Goal: Task Accomplishment & Management: Manage account settings

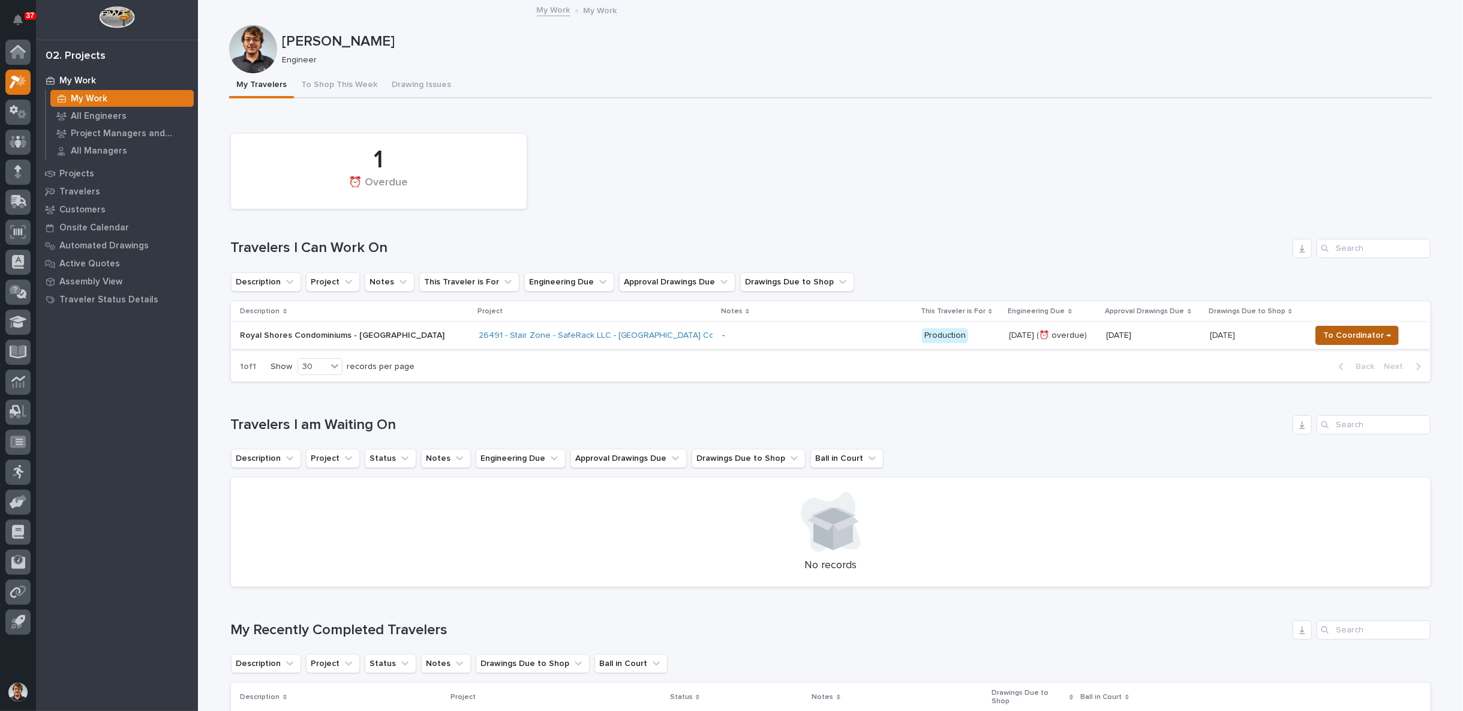
click at [1323, 328] on span "To Coordinator →" at bounding box center [1357, 335] width 68 height 14
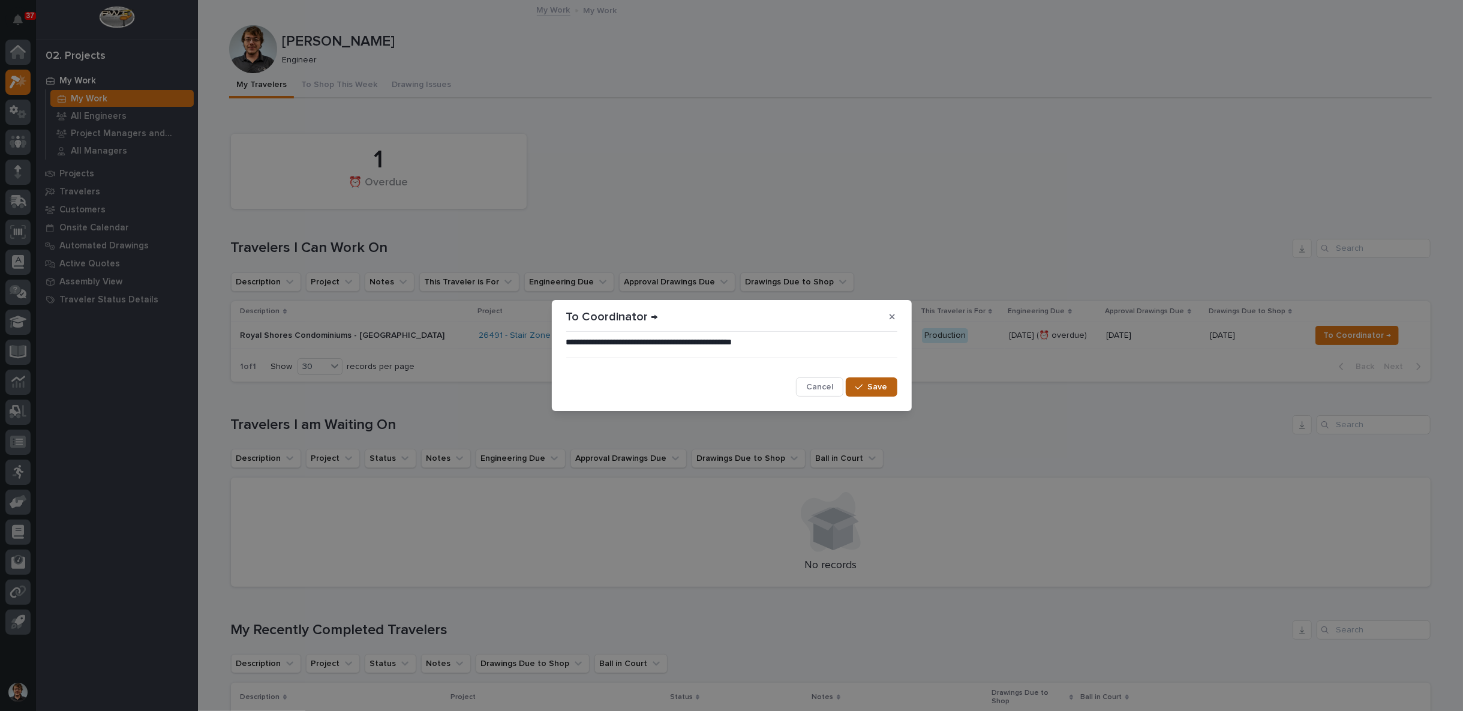
click at [868, 389] on button "Save" at bounding box center [871, 386] width 51 height 19
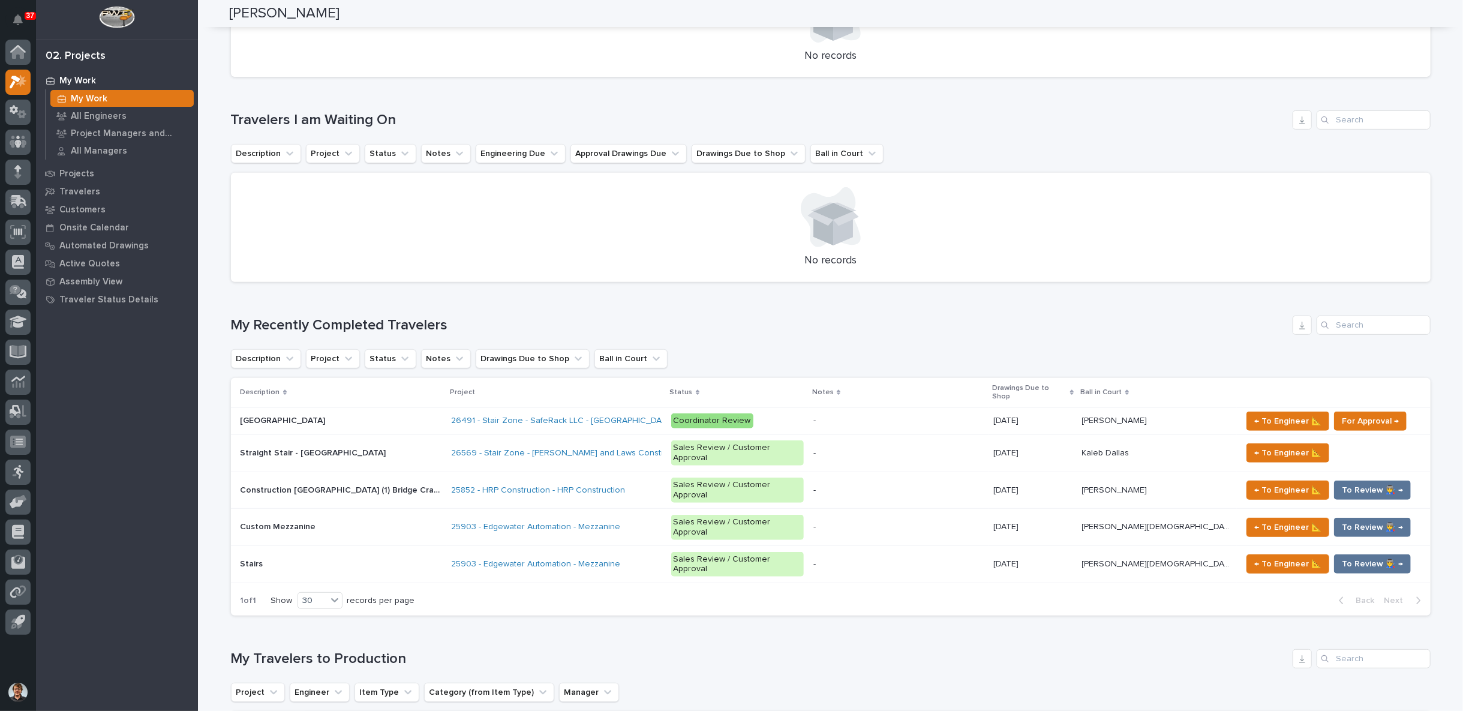
scroll to position [346, 0]
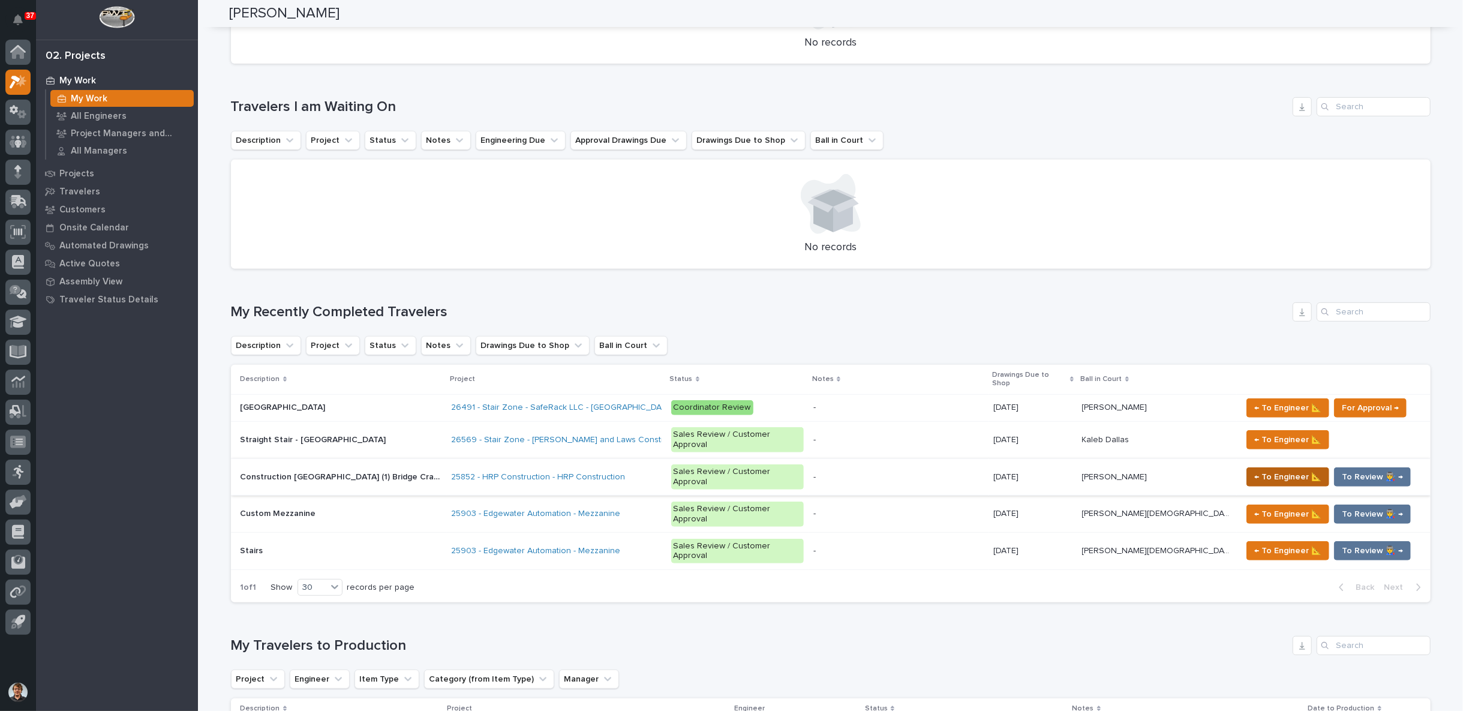
click at [1254, 470] on span "← To Engineer 📐" at bounding box center [1287, 477] width 67 height 14
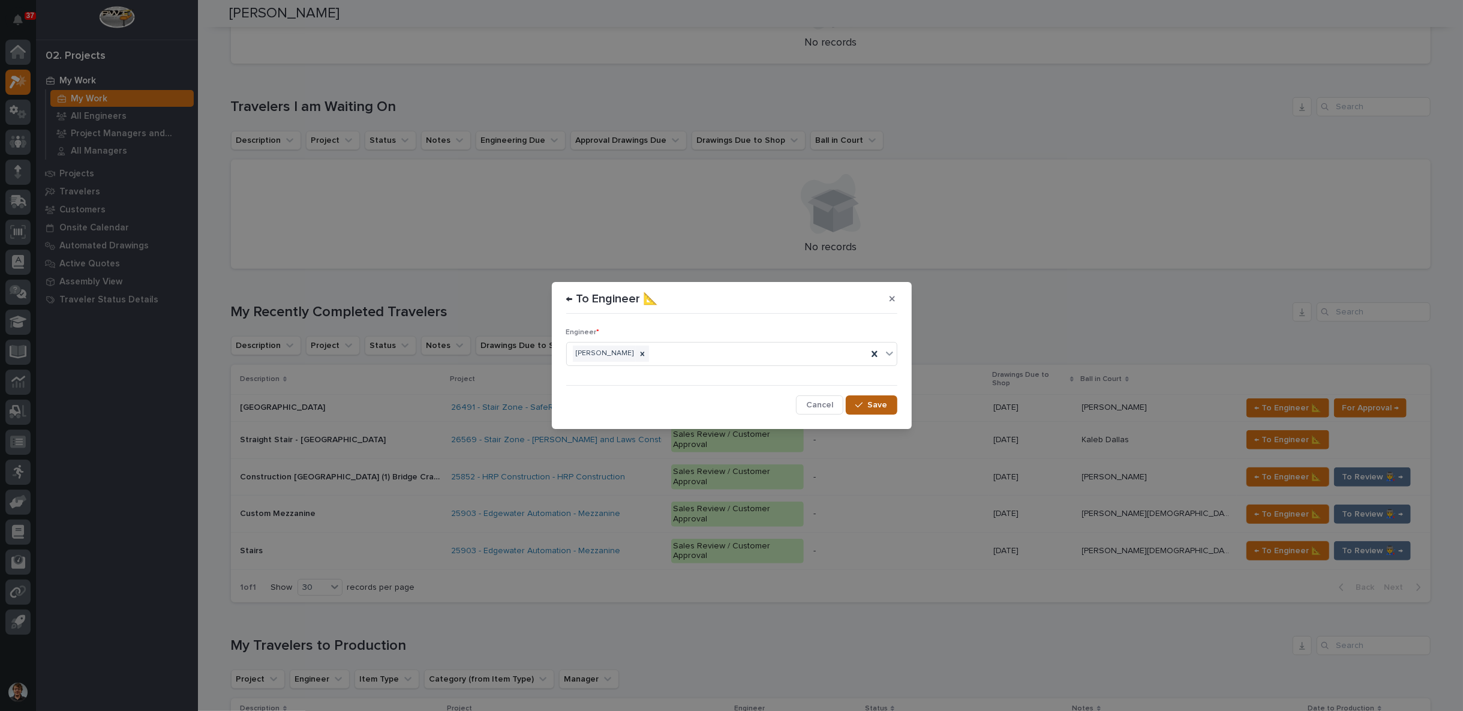
click at [881, 407] on span "Save" at bounding box center [878, 405] width 20 height 11
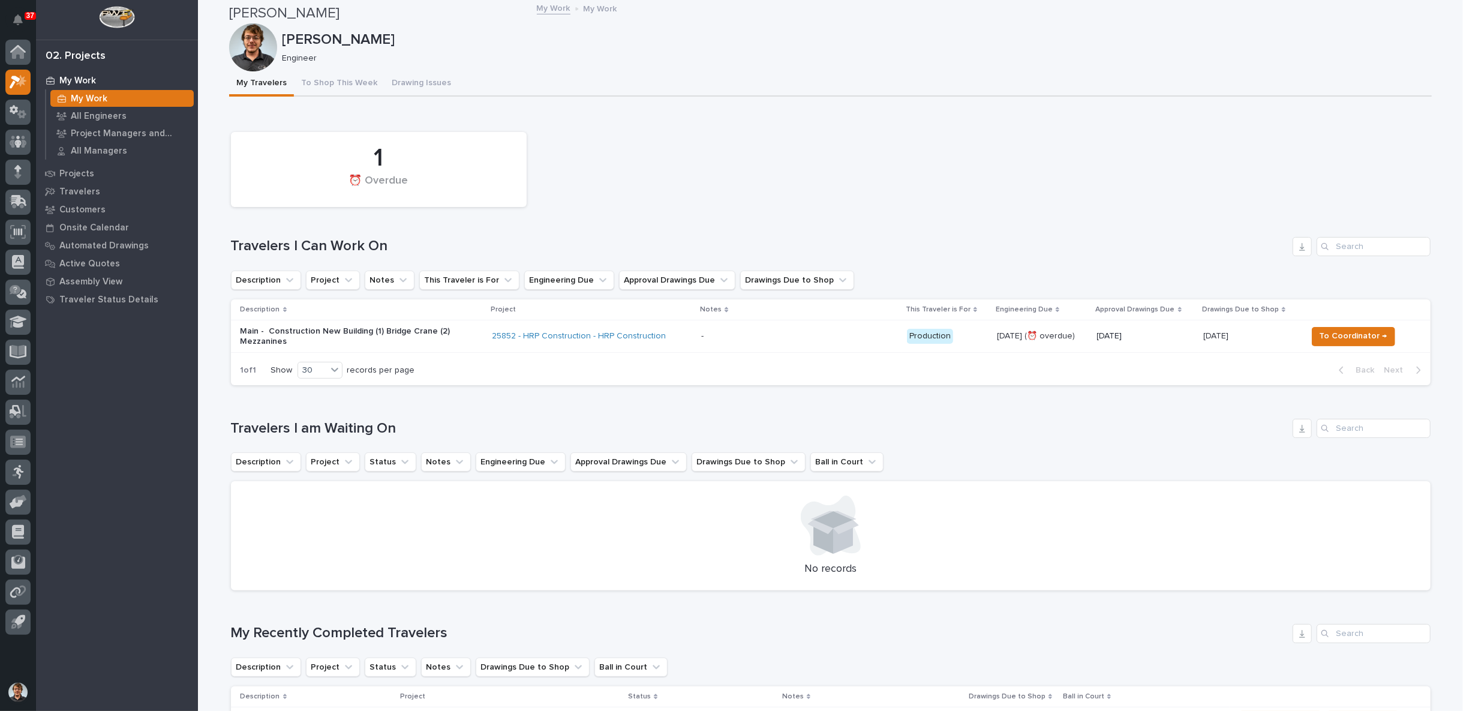
scroll to position [0, 0]
click at [517, 339] on link "25852 - HRP Construction - HRP Construction" at bounding box center [579, 338] width 174 height 10
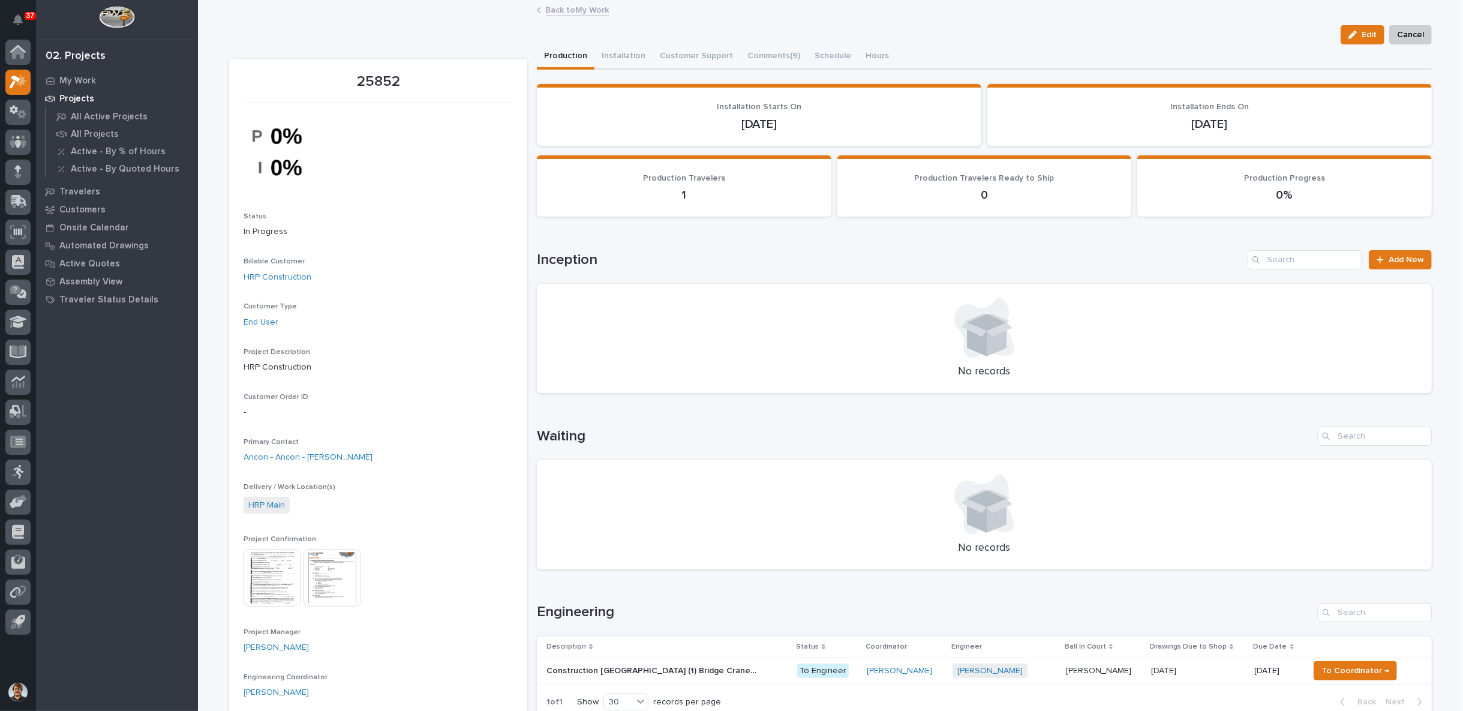
click at [314, 572] on img at bounding box center [333, 578] width 58 height 58
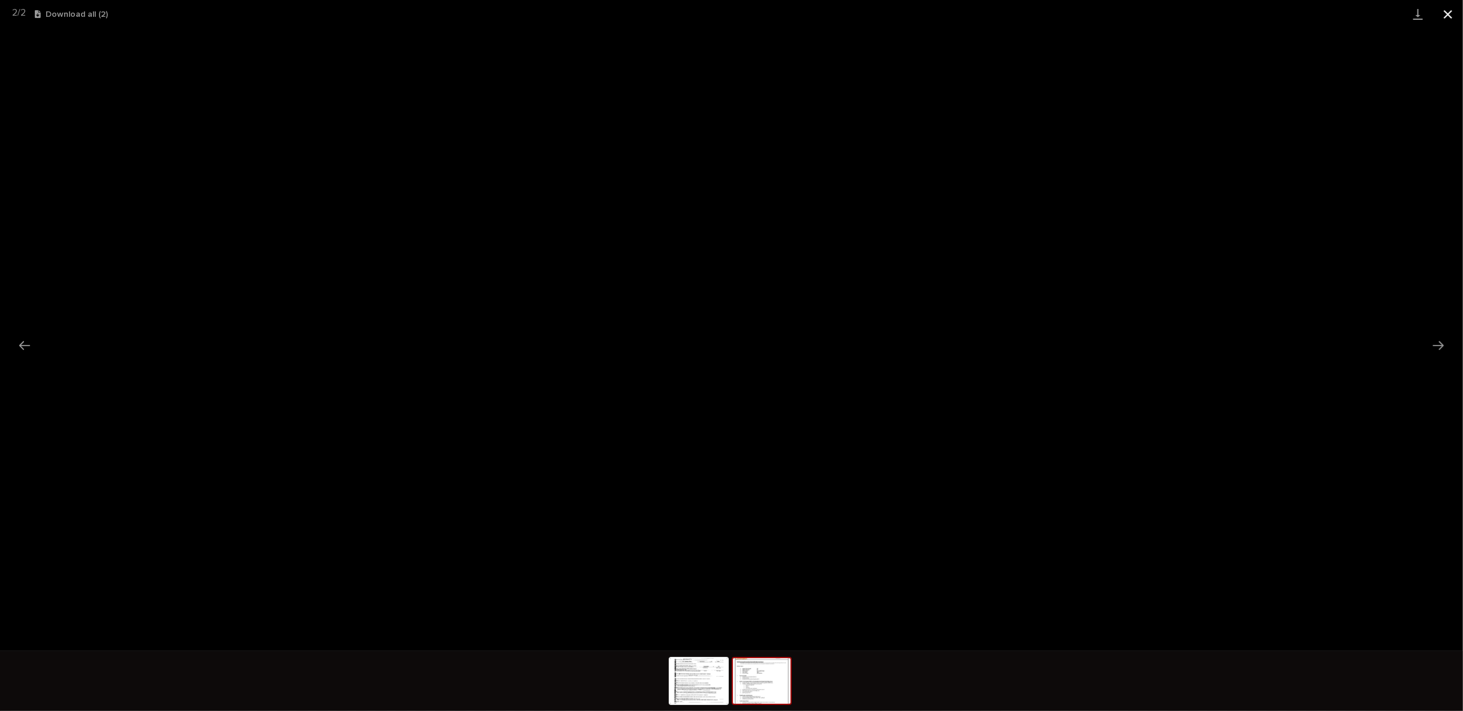
click at [1448, 18] on button "Close gallery" at bounding box center [1448, 14] width 30 height 28
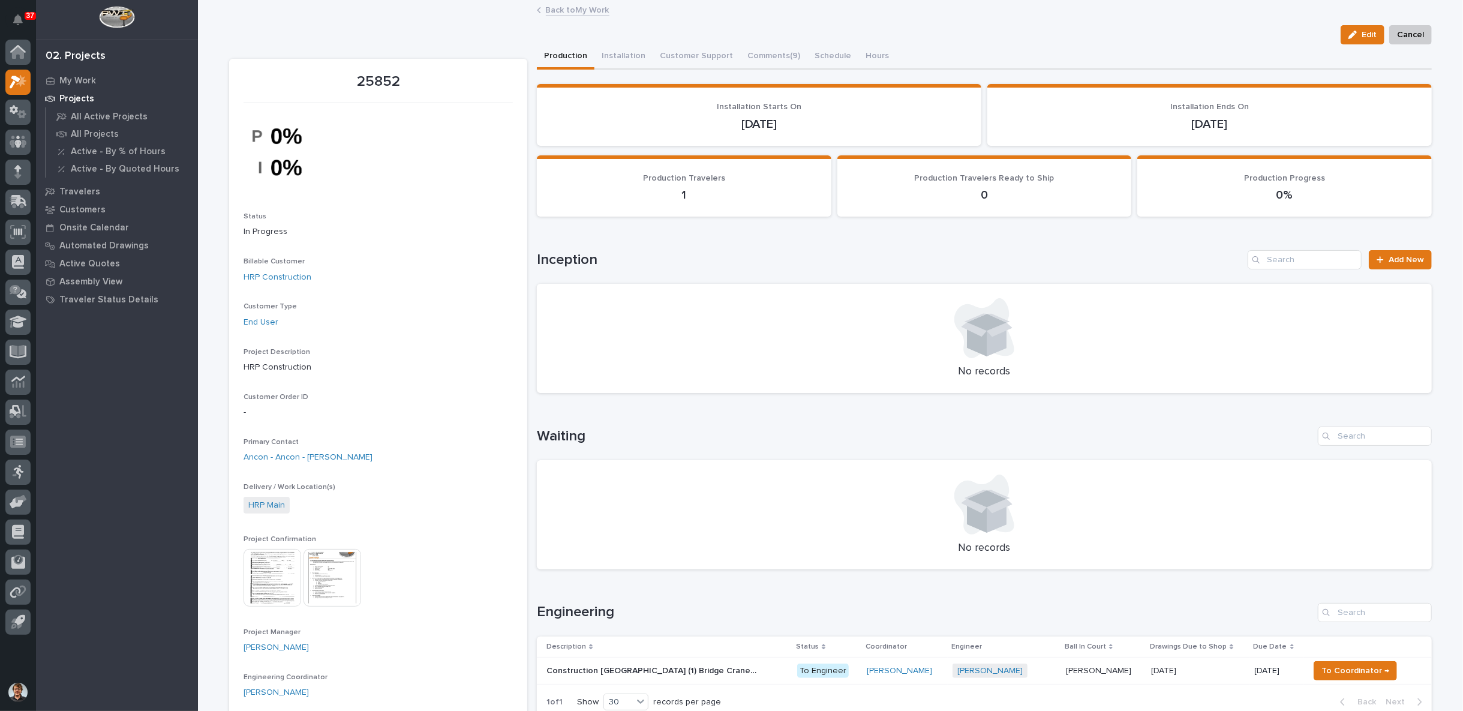
click at [316, 575] on img at bounding box center [333, 578] width 58 height 58
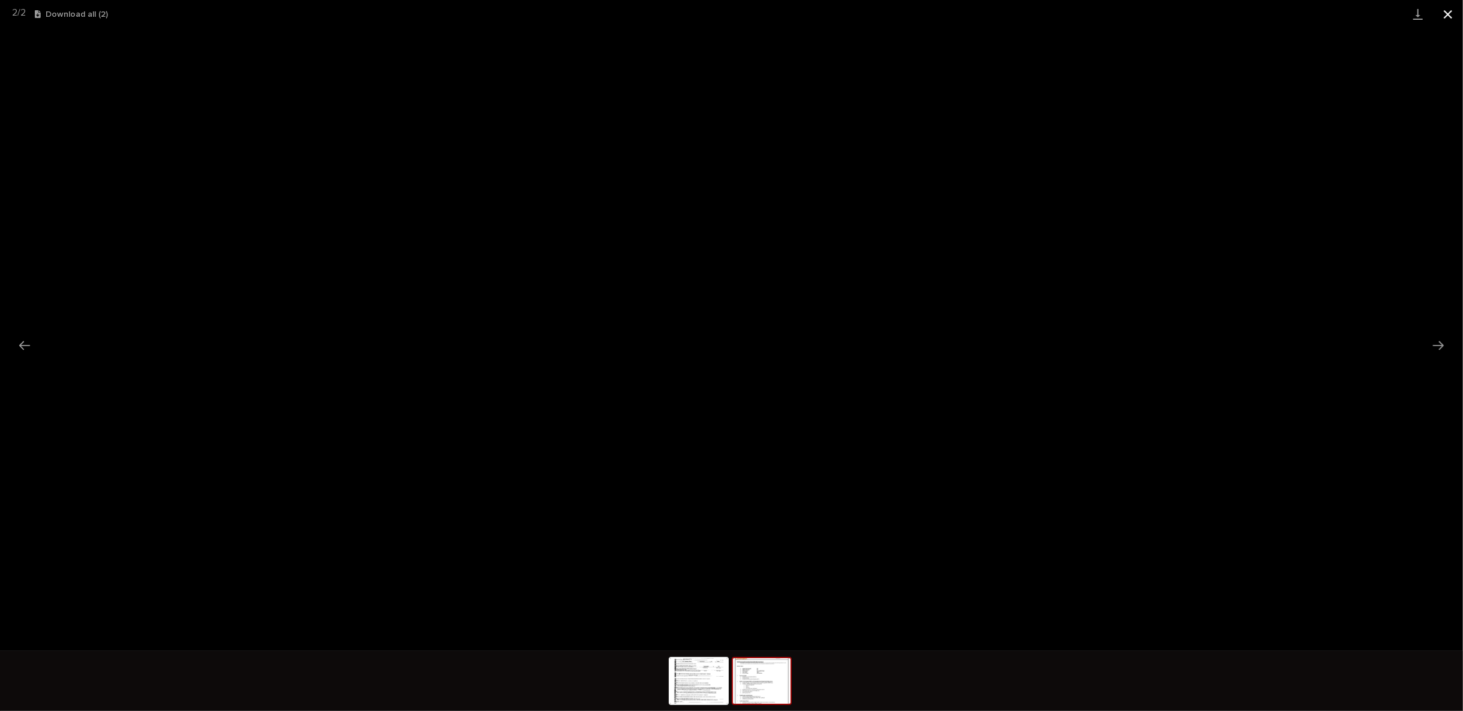
click at [1449, 13] on button "Close gallery" at bounding box center [1448, 14] width 30 height 28
